Goal: Task Accomplishment & Management: Manage account settings

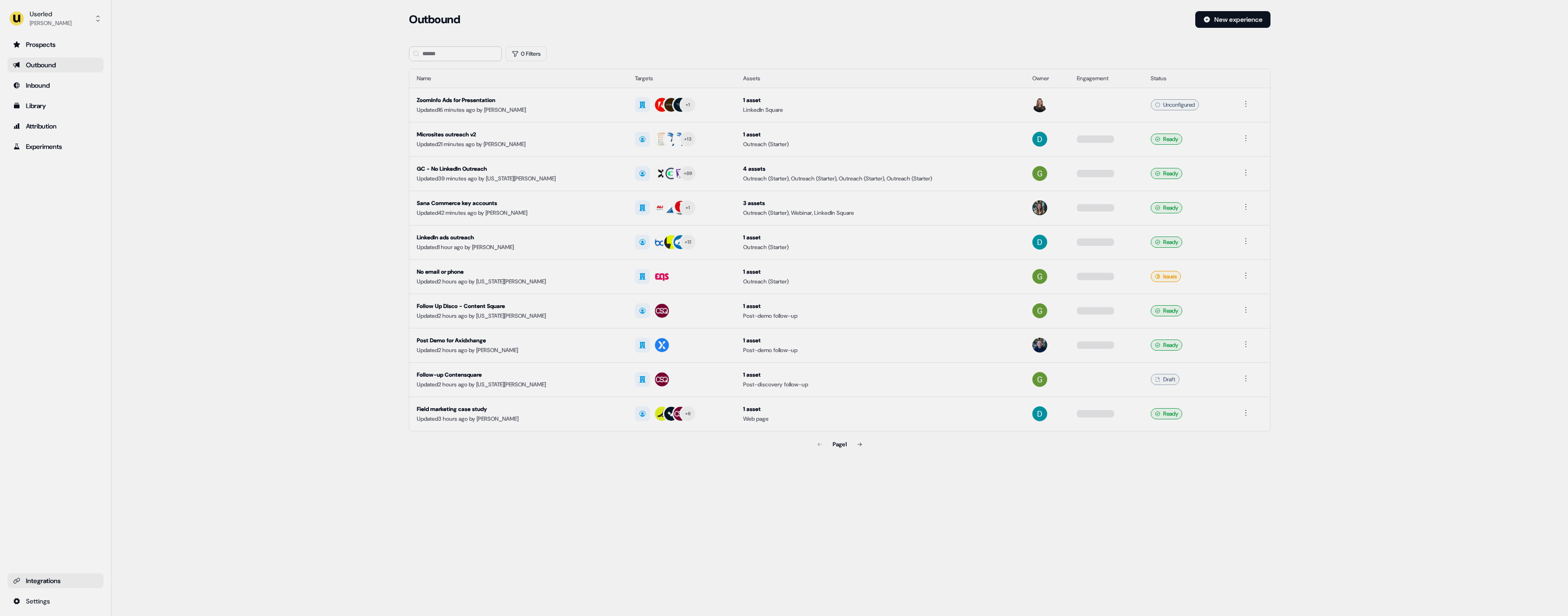
click at [101, 585] on link "Integrations" at bounding box center [55, 581] width 96 height 15
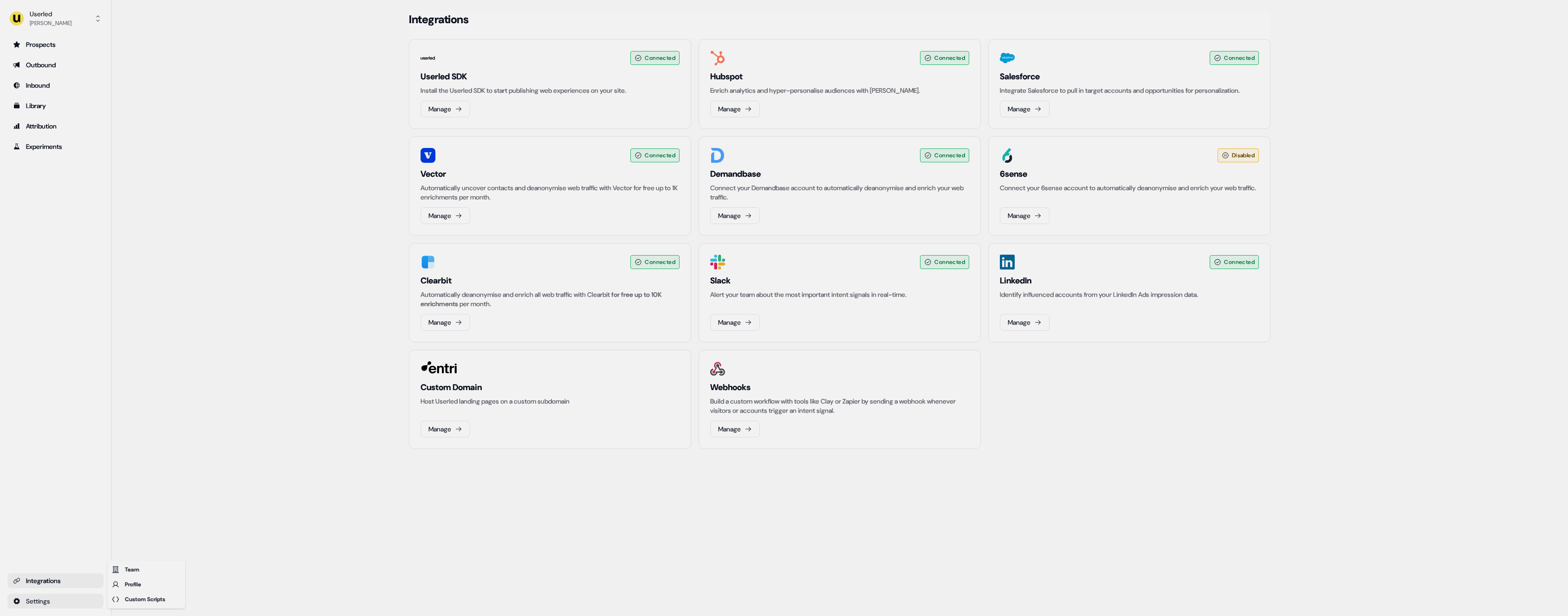
click at [78, 599] on html "For the best experience switch devices to a bigger screen. Go to [DOMAIN_NAME] …" at bounding box center [784, 308] width 1568 height 616
click at [55, 24] on html "For the best experience switch devices to a bigger screen. Go to [DOMAIN_NAME] …" at bounding box center [784, 308] width 1568 height 616
click at [67, 20] on button "Userled [PERSON_NAME]" at bounding box center [55, 18] width 96 height 22
drag, startPoint x: 70, startPoint y: 41, endPoint x: 77, endPoint y: 44, distance: 7.6
click at [70, 40] on div "Impersonate (Admin)" at bounding box center [55, 44] width 88 height 17
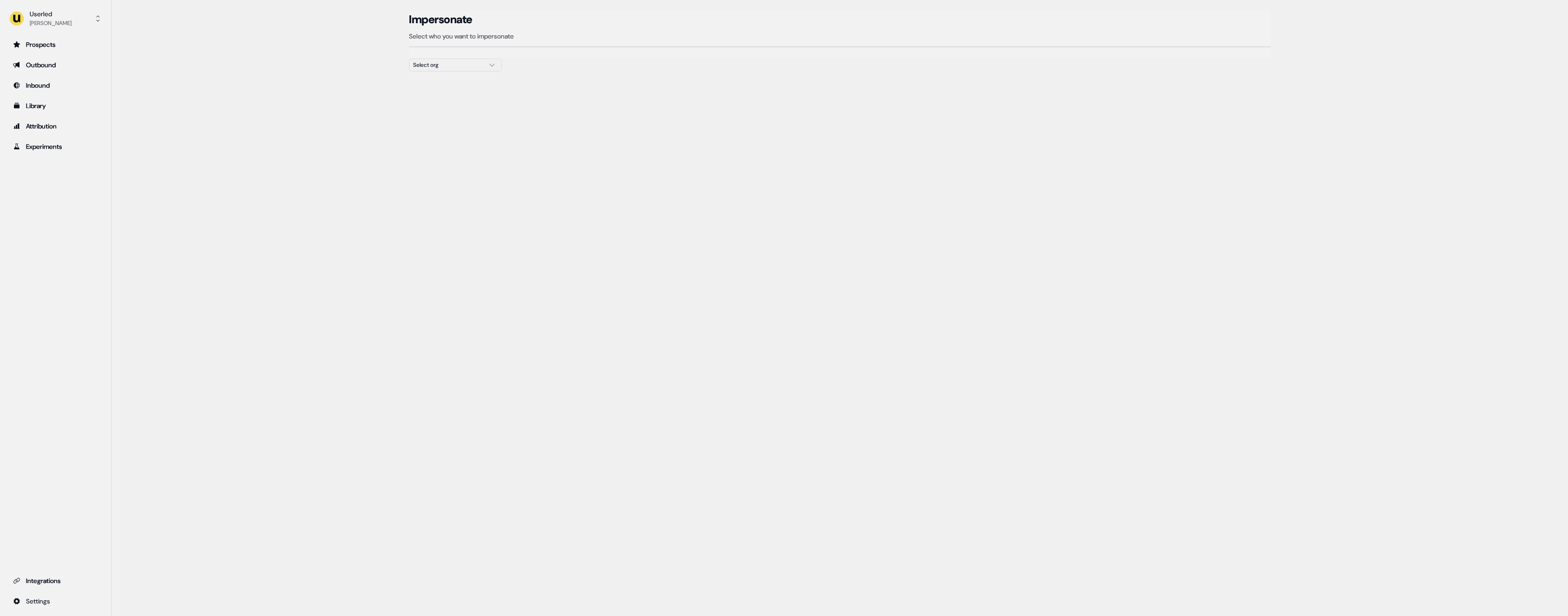
click at [466, 73] on div at bounding box center [839, 75] width 861 height 8
click at [465, 67] on div "Select org" at bounding box center [448, 65] width 70 height 9
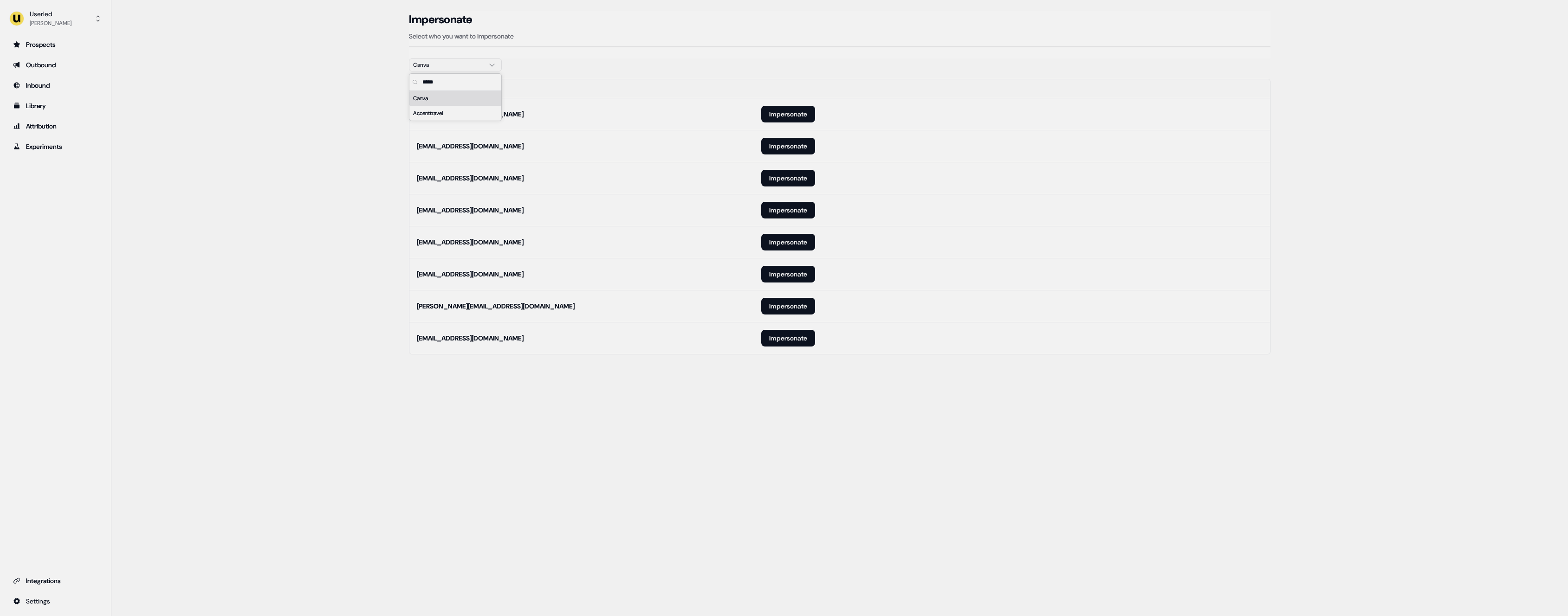
type input "*****"
drag, startPoint x: 249, startPoint y: 311, endPoint x: 692, endPoint y: 373, distance: 447.3
click at [250, 311] on main "Loading... Impersonate Select who you want to impersonate Canva Email [EMAIL_AD…" at bounding box center [839, 195] width 1457 height 369
click at [781, 332] on button "Impersonate" at bounding box center [788, 338] width 54 height 17
